Goal: Ask a question

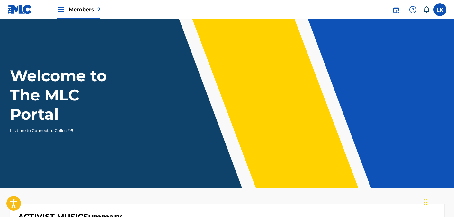
click at [78, 3] on div "Members 2" at bounding box center [78, 9] width 43 height 19
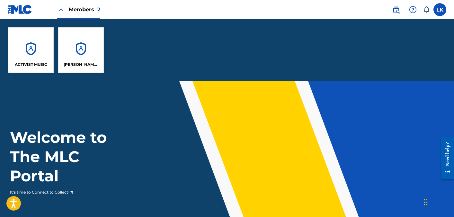
click at [27, 54] on div "ACTIVIST MUSIC" at bounding box center [31, 50] width 46 height 46
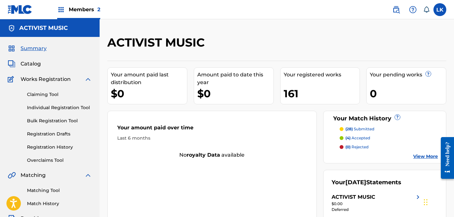
click at [415, 9] on img at bounding box center [413, 10] width 8 height 8
click at [413, 27] on link "Contact us" at bounding box center [412, 26] width 55 height 15
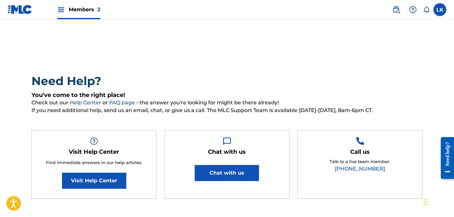
click at [220, 170] on button "Chat with us" at bounding box center [227, 173] width 64 height 16
click at [309, 3] on nav "Members 2 LK LK [PERSON_NAME] [PERSON_NAME][EMAIL_ADDRESS][DOMAIN_NAME] Notific…" at bounding box center [227, 9] width 454 height 19
